Goal: Information Seeking & Learning: Find specific page/section

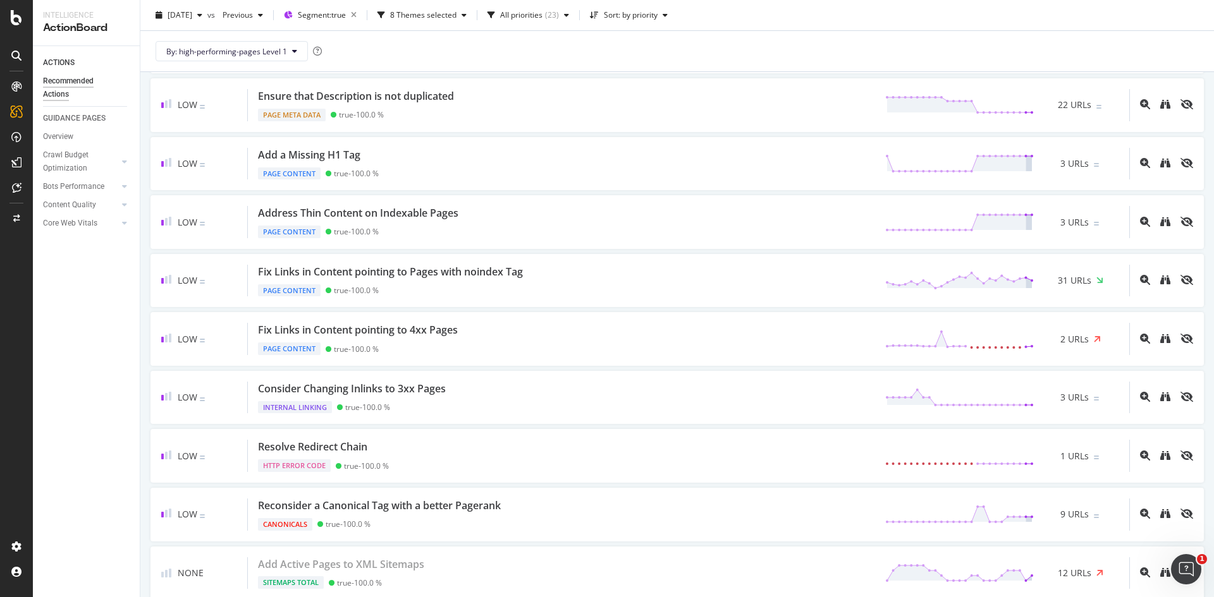
scroll to position [653, 0]
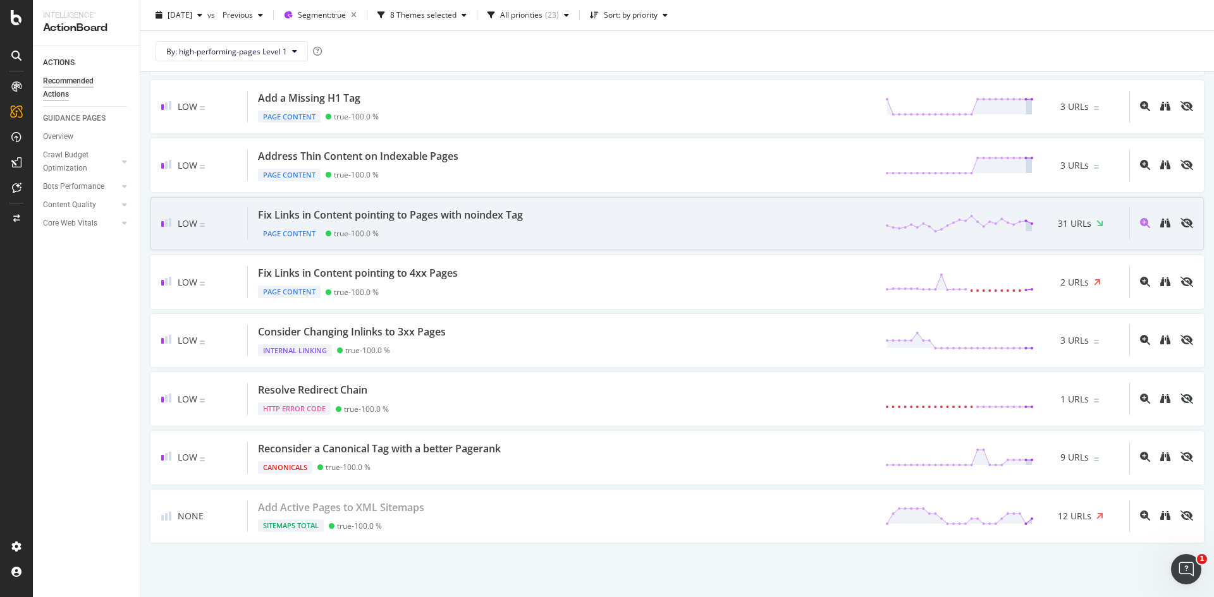
click at [378, 224] on div "Page Content true - 100.0 %" at bounding box center [393, 232] width 270 height 18
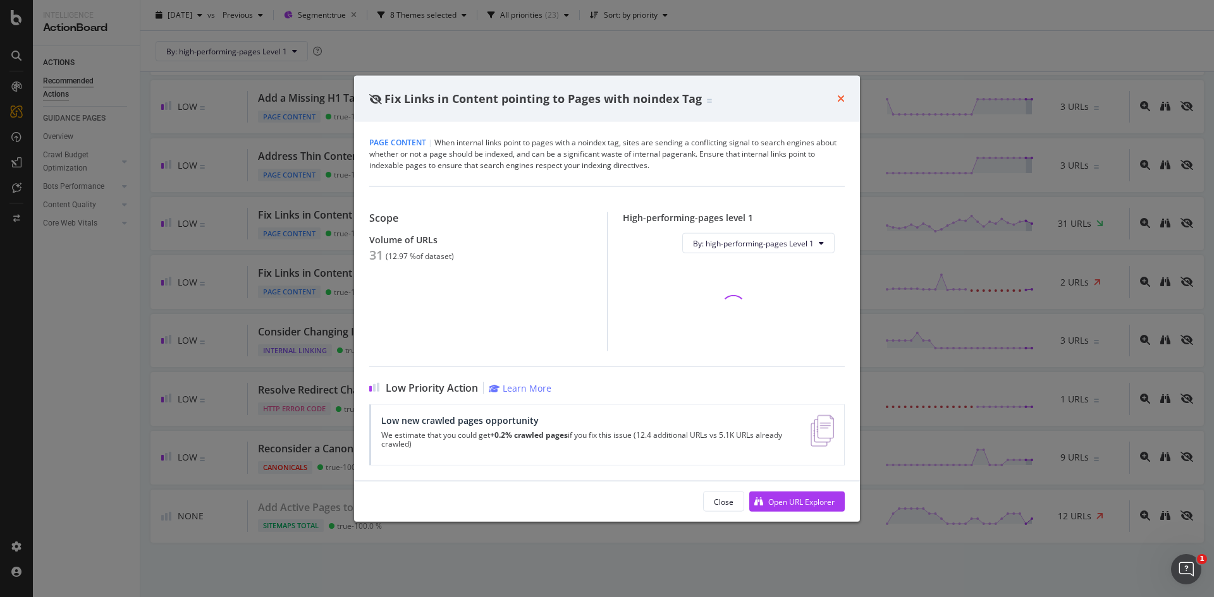
click at [842, 99] on icon "times" at bounding box center [841, 99] width 8 height 10
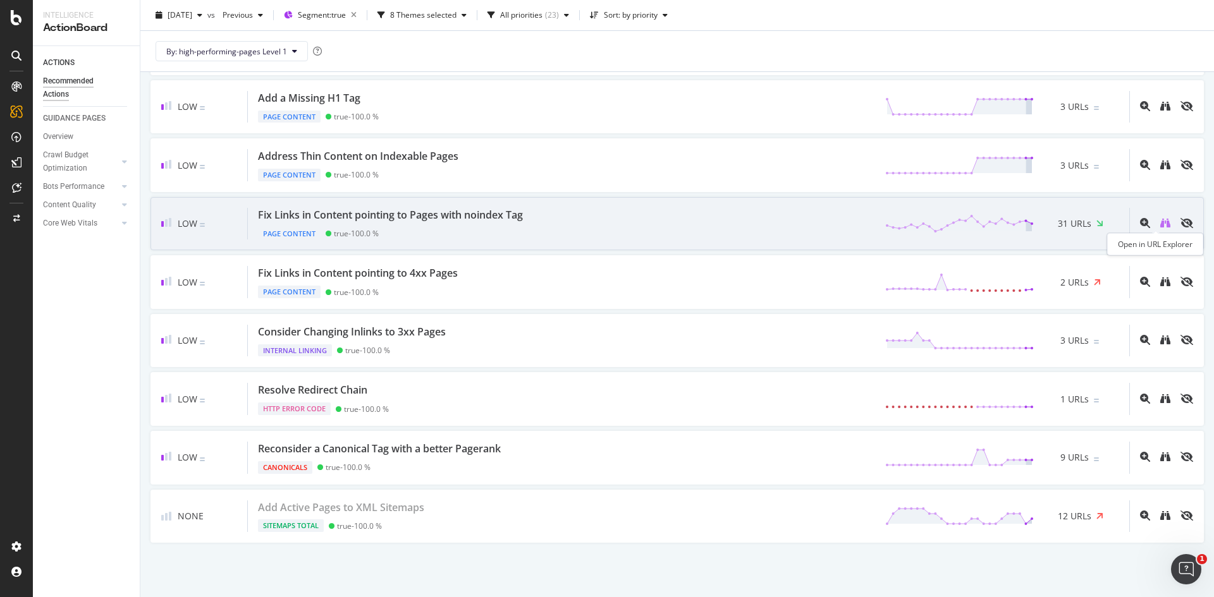
click at [1160, 225] on icon "binoculars" at bounding box center [1165, 223] width 10 height 10
click at [501, 216] on div "Fix Links in Content pointing to Pages with noindex Tag" at bounding box center [390, 215] width 265 height 15
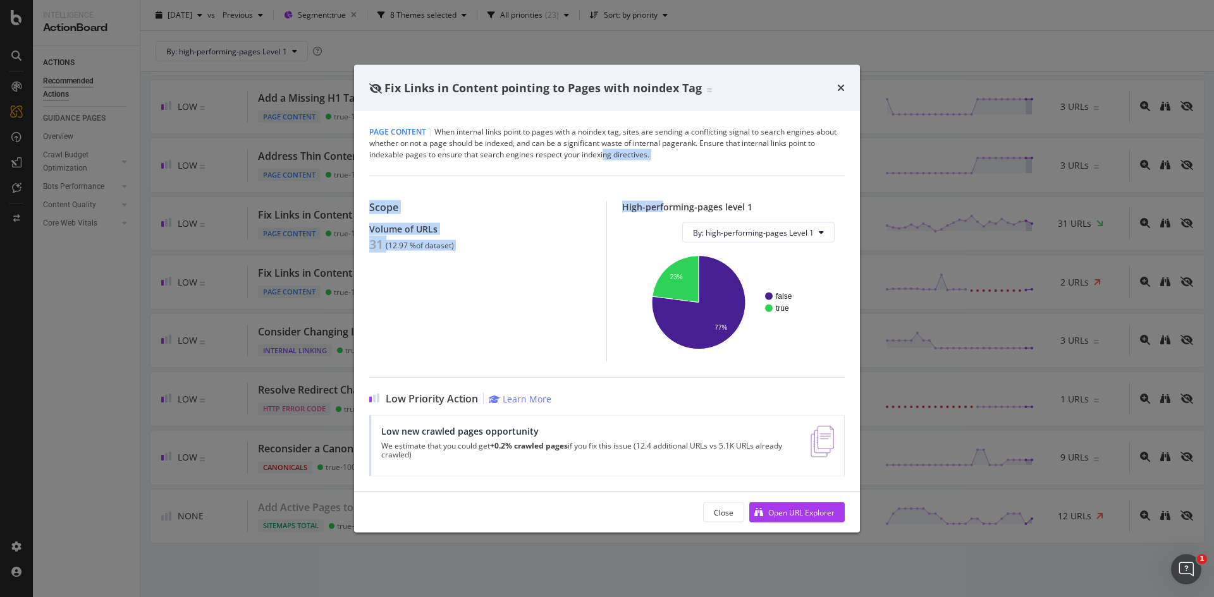
drag, startPoint x: 662, startPoint y: 161, endPoint x: 603, endPoint y: 159, distance: 58.8
click at [603, 159] on div "Page Content | When internal links point to pages with a noindex tag, sites are…" at bounding box center [607, 301] width 506 height 381
click at [675, 157] on div "Page Content | When internal links point to pages with a noindex tag, sites are…" at bounding box center [606, 143] width 475 height 34
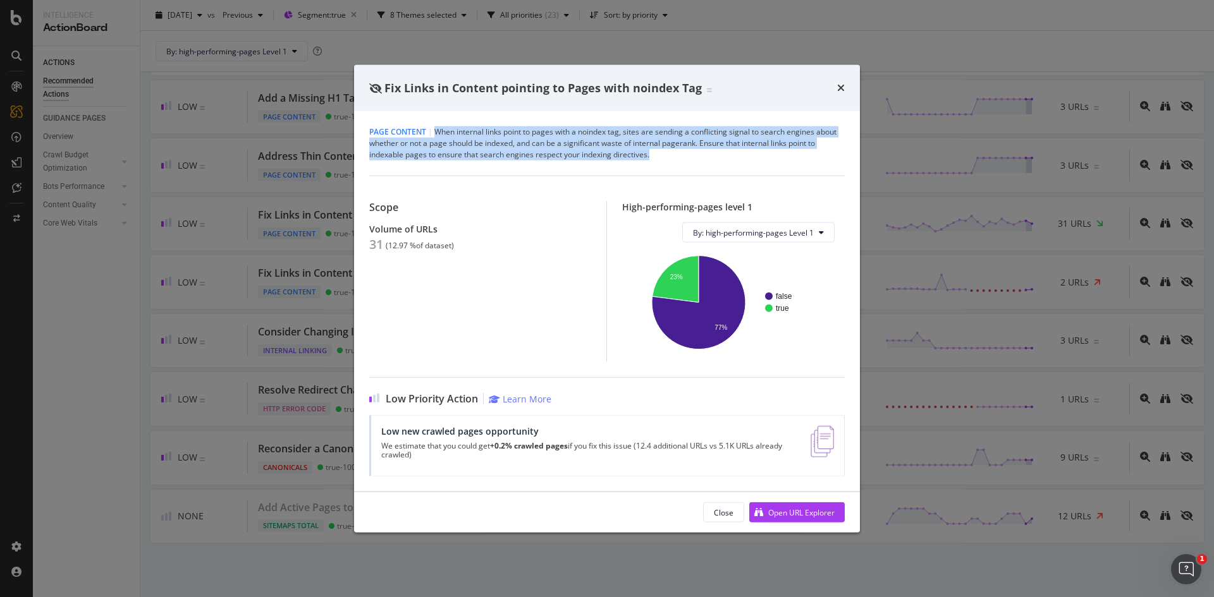
drag, startPoint x: 649, startPoint y: 154, endPoint x: 435, endPoint y: 130, distance: 215.6
click at [435, 130] on div "Page Content | When internal links point to pages with a noindex tag, sites are…" at bounding box center [606, 143] width 475 height 34
copy div "When internal links point to pages with a noindex tag, sites are sending a conf…"
click at [840, 88] on icon "times" at bounding box center [841, 88] width 8 height 10
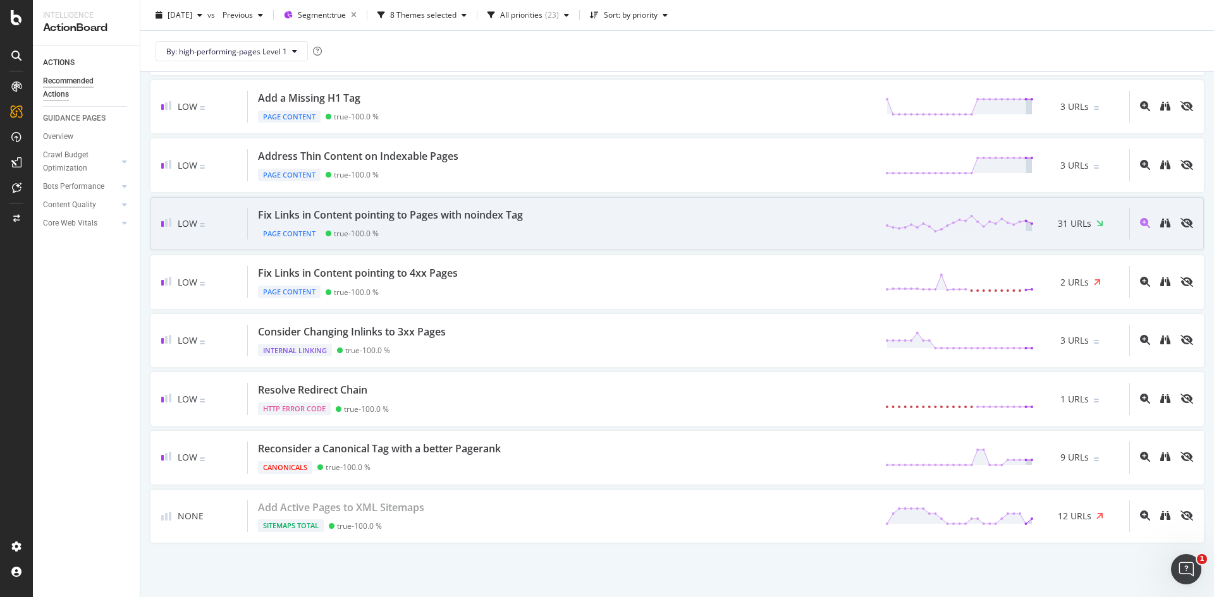
scroll to position [638, 0]
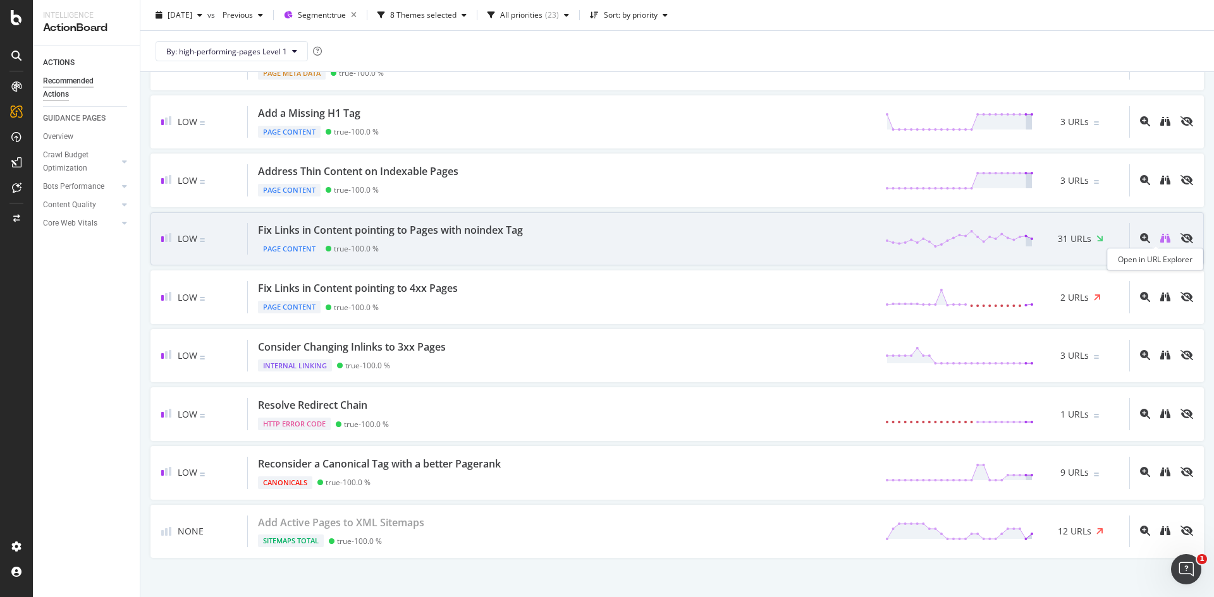
click at [1160, 237] on icon "binoculars" at bounding box center [1165, 238] width 10 height 10
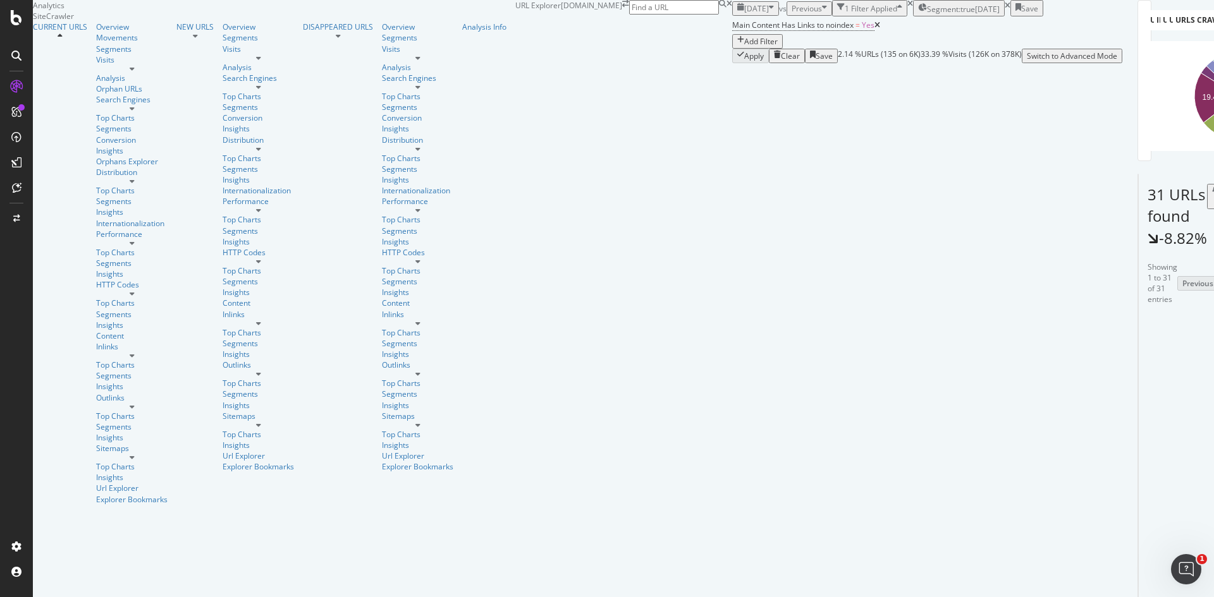
scroll to position [83, 0]
drag, startPoint x: 989, startPoint y: 206, endPoint x: 803, endPoint y: 207, distance: 185.9
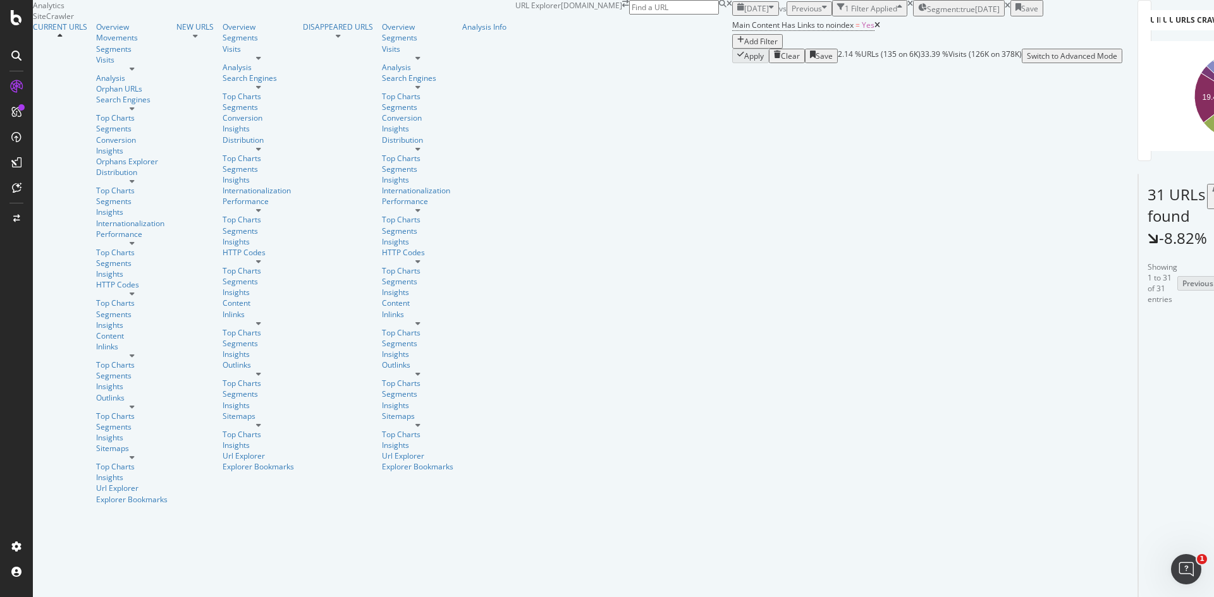
copy link "https://www.medibank.com.au/life-insurance/range/"
